Goal: Complete application form

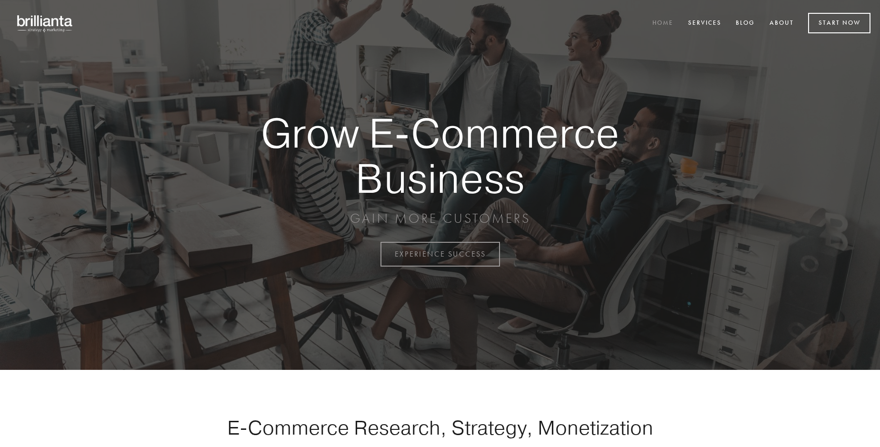
scroll to position [2497, 0]
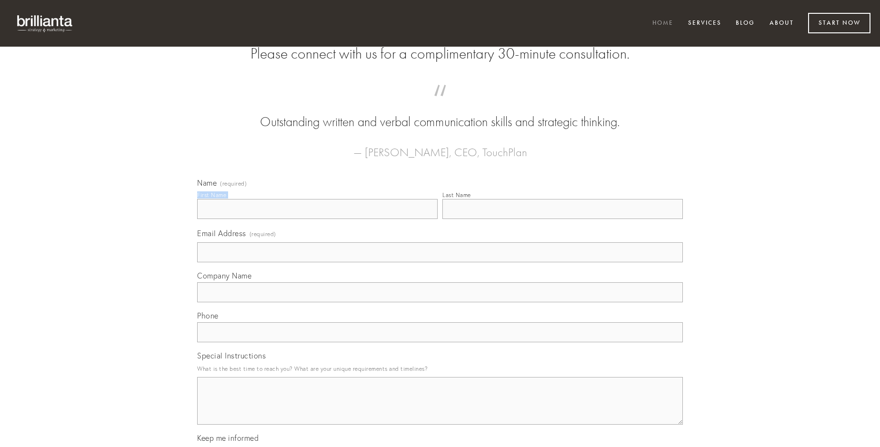
type input "[PERSON_NAME]"
click at [563, 219] on input "Last Name" at bounding box center [562, 209] width 241 height 20
type input "[PERSON_NAME]"
click at [440, 262] on input "Email Address (required)" at bounding box center [440, 252] width 486 height 20
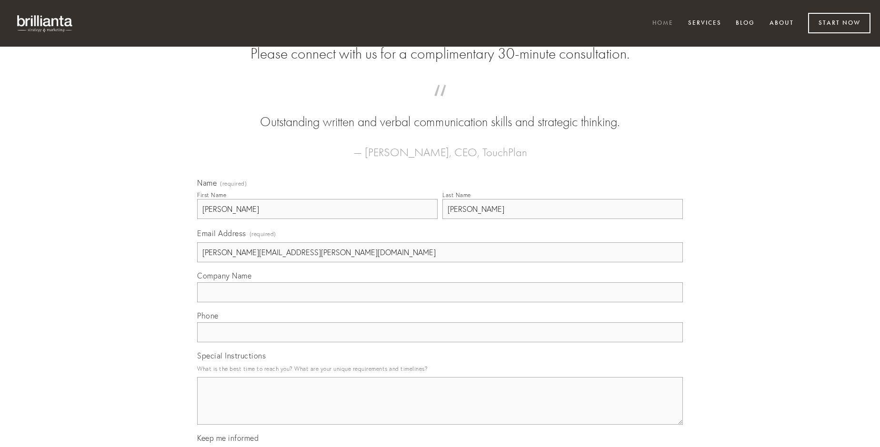
type input "[PERSON_NAME][EMAIL_ADDRESS][PERSON_NAME][DOMAIN_NAME]"
click at [440, 302] on input "Company Name" at bounding box center [440, 292] width 486 height 20
type input "vilitas"
click at [440, 342] on input "text" at bounding box center [440, 332] width 486 height 20
click at [440, 410] on textarea "Special Instructions" at bounding box center [440, 401] width 486 height 48
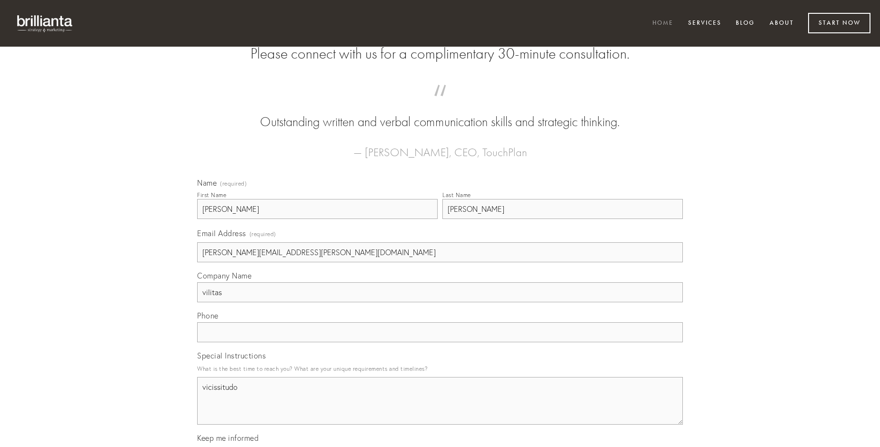
type textarea "vicissitudo"
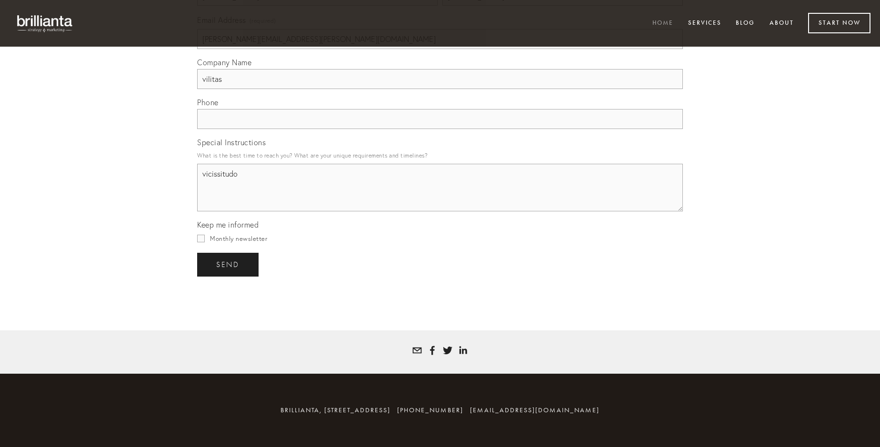
click at [229, 264] on span "send" at bounding box center [227, 265] width 23 height 9
